Goal: Transaction & Acquisition: Purchase product/service

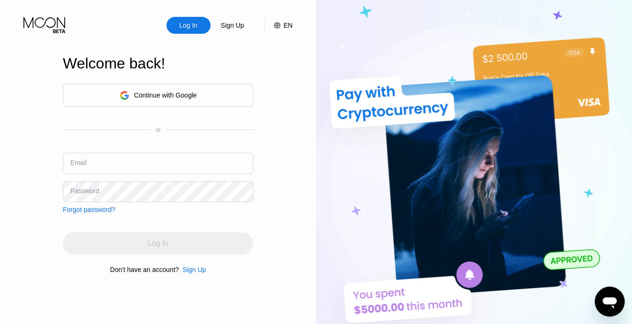
click at [117, 164] on input "text" at bounding box center [158, 163] width 190 height 21
paste input "[EMAIL_ADDRESS][DOMAIN_NAME]"
type input "[EMAIL_ADDRESS][DOMAIN_NAME]"
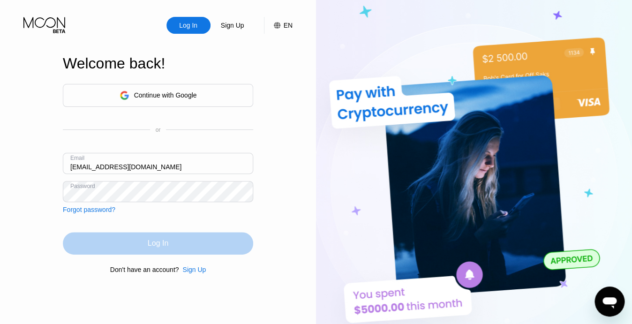
click at [152, 246] on div "Log In" at bounding box center [158, 242] width 21 height 9
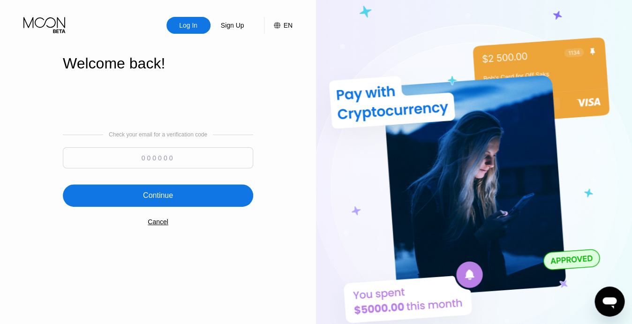
click at [136, 146] on div "Check your email for a verification code" at bounding box center [158, 152] width 190 height 42
click at [134, 160] on input at bounding box center [158, 157] width 190 height 21
paste input "954309"
type input "954309"
click at [182, 202] on div "Continue" at bounding box center [158, 195] width 190 height 22
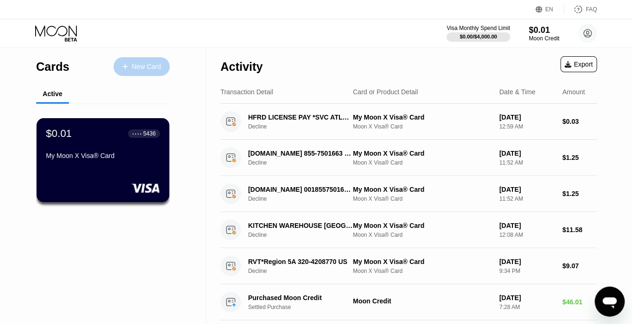
click at [137, 69] on div "New Card" at bounding box center [146, 67] width 29 height 8
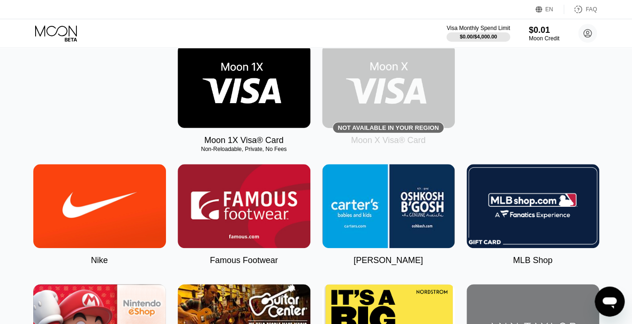
scroll to position [154, 0]
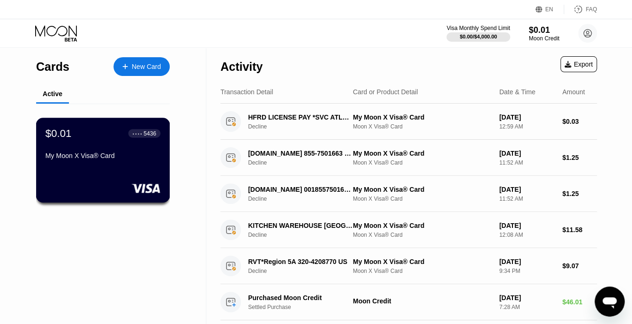
click at [99, 159] on div "My Moon X Visa® Card" at bounding box center [102, 155] width 115 height 7
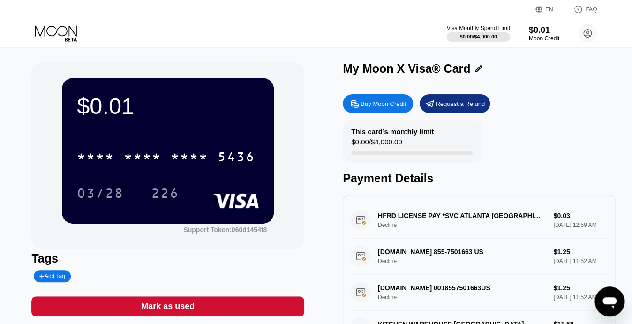
click at [385, 105] on div "Buy Moon Credit" at bounding box center [382, 104] width 45 height 8
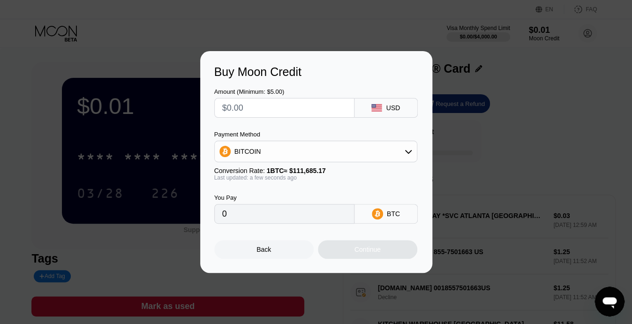
click at [314, 156] on div "BITCOIN" at bounding box center [316, 151] width 202 height 19
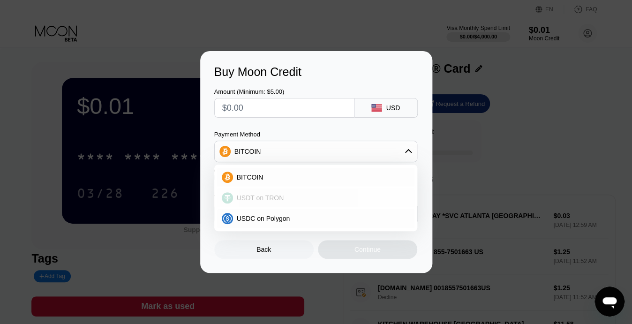
click at [278, 196] on span "USDT on TRON" at bounding box center [260, 197] width 47 height 7
type input "0.00"
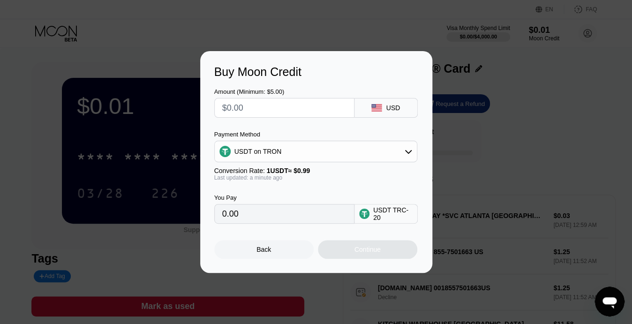
click at [317, 213] on input "0.00" at bounding box center [284, 213] width 124 height 19
click at [279, 212] on input "0.00" at bounding box center [284, 213] width 124 height 19
click at [276, 215] on input "0.00" at bounding box center [284, 213] width 124 height 19
click at [279, 106] on input "text" at bounding box center [284, 107] width 124 height 19
type input "$3"
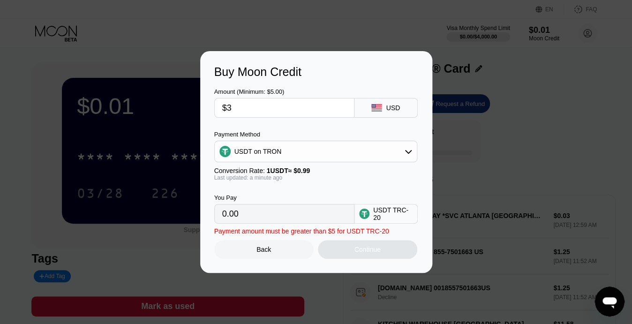
type input "3.03"
type input "$30"
type input "30.30"
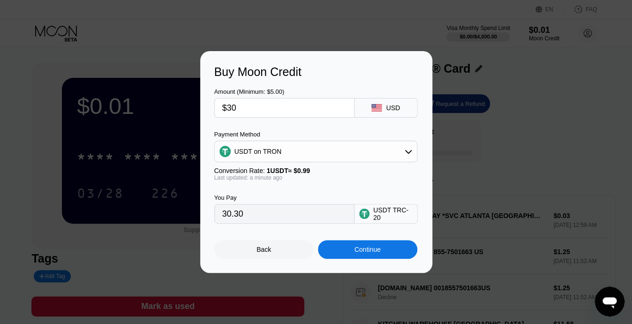
type input "$30"
click at [380, 253] on div "Continue" at bounding box center [367, 249] width 26 height 7
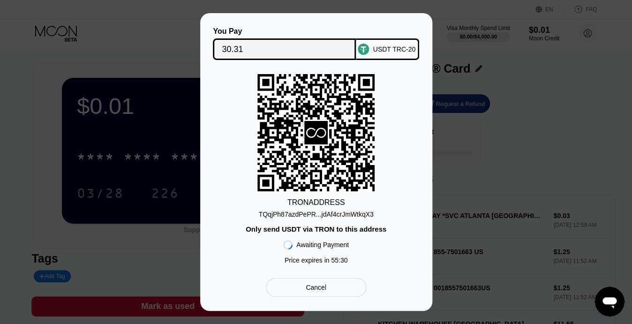
click at [303, 161] on icon at bounding box center [315, 132] width 117 height 115
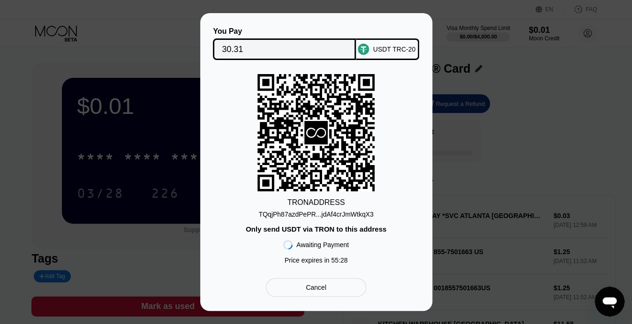
click at [303, 161] on icon at bounding box center [315, 132] width 117 height 115
click at [312, 202] on div "TRON ADDRESS" at bounding box center [316, 202] width 58 height 8
click at [318, 171] on rect at bounding box center [315, 132] width 117 height 117
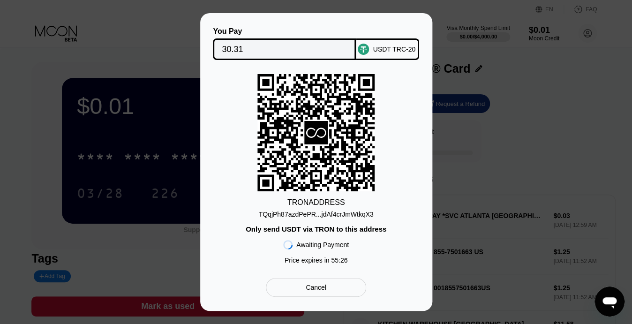
click at [318, 171] on rect at bounding box center [315, 132] width 117 height 117
click at [383, 52] on div "USDT TRC-20" at bounding box center [393, 48] width 43 height 7
click at [314, 133] on icon at bounding box center [315, 132] width 23 height 23
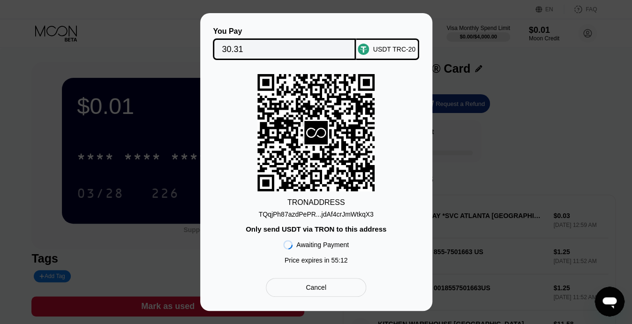
click at [308, 200] on div "TRON ADDRESS" at bounding box center [316, 202] width 58 height 8
click at [341, 213] on div "TQqjPh87azdPePR...jdAf4crJmWtkqX3" at bounding box center [315, 213] width 115 height 7
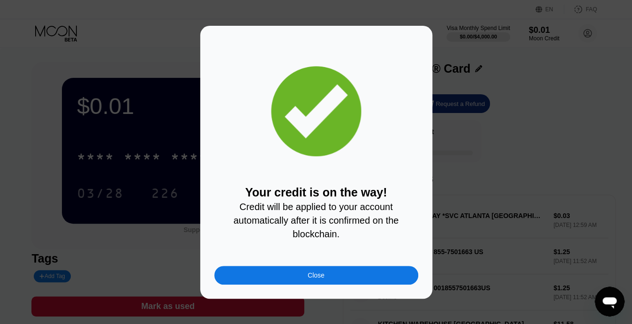
click at [358, 275] on div "Close" at bounding box center [316, 275] width 204 height 19
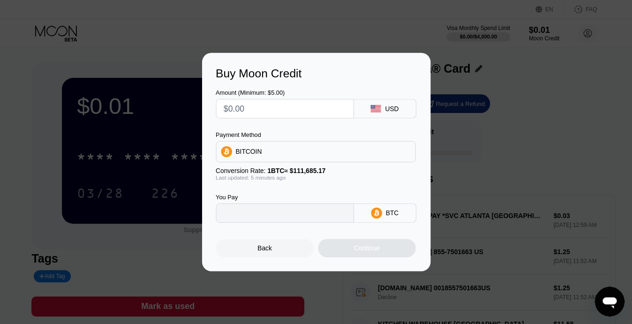
type input "0"
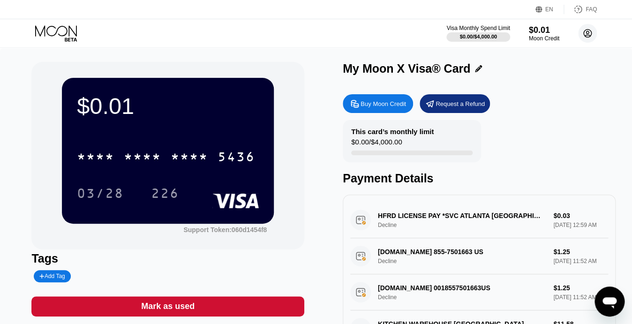
click at [588, 34] on circle at bounding box center [587, 33] width 19 height 19
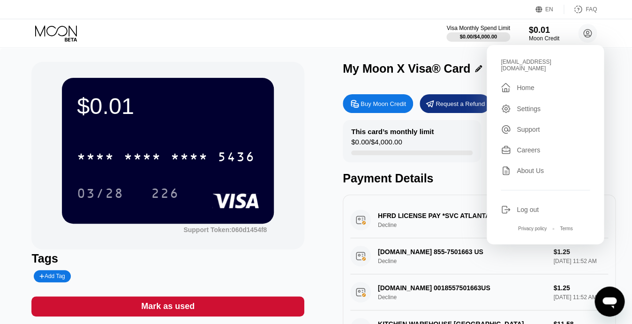
click at [535, 206] on div "Log out" at bounding box center [527, 209] width 22 height 7
click at [523, 206] on div "Log out" at bounding box center [527, 209] width 22 height 7
